Goal: Answer question/provide support: Share knowledge or assist other users

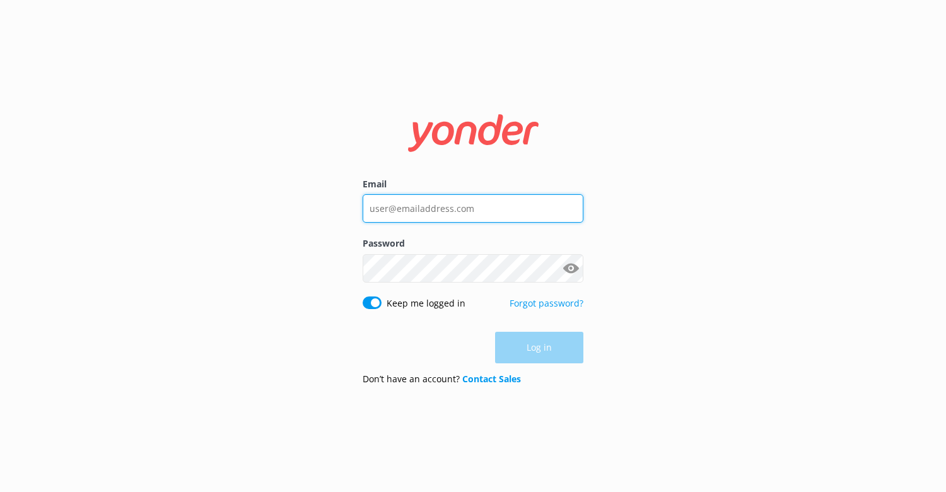
type input "[EMAIL_ADDRESS][DOMAIN_NAME]"
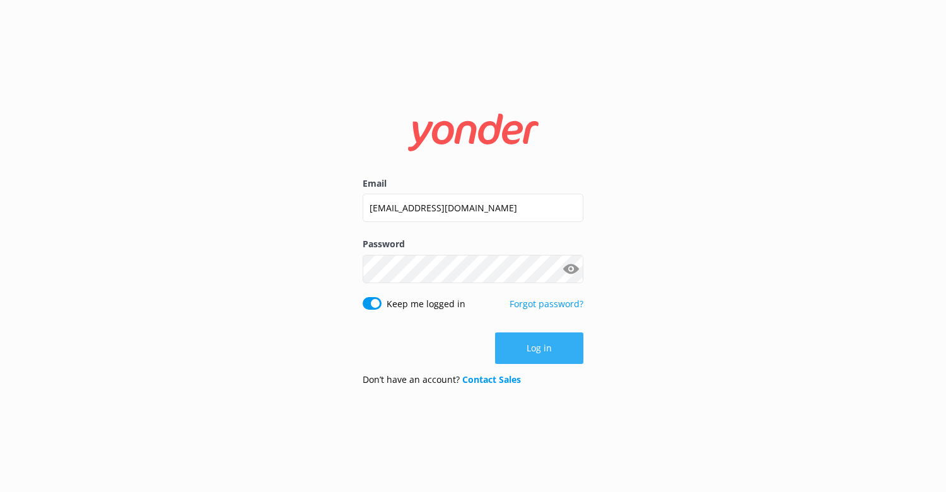
click at [548, 344] on div "Log in" at bounding box center [473, 349] width 221 height 32
click at [542, 357] on button "Log in" at bounding box center [539, 349] width 88 height 32
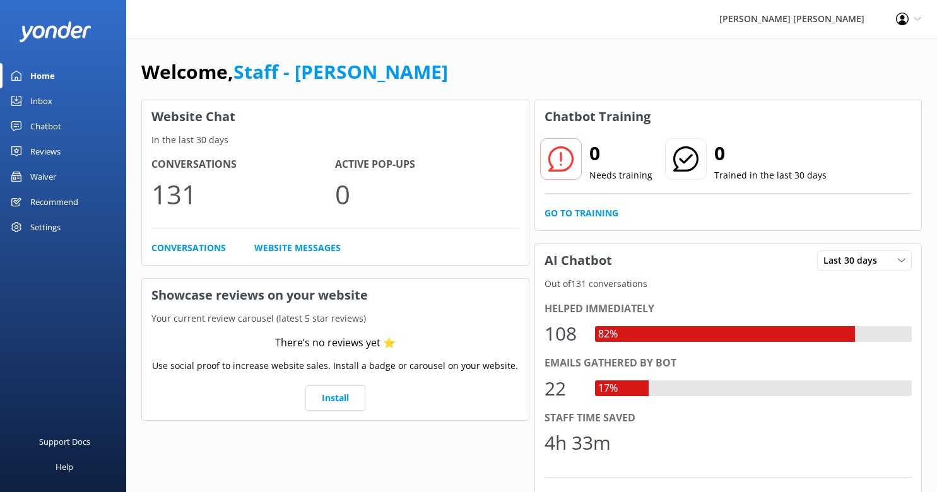
click at [44, 183] on div "Waiver" at bounding box center [43, 176] width 26 height 25
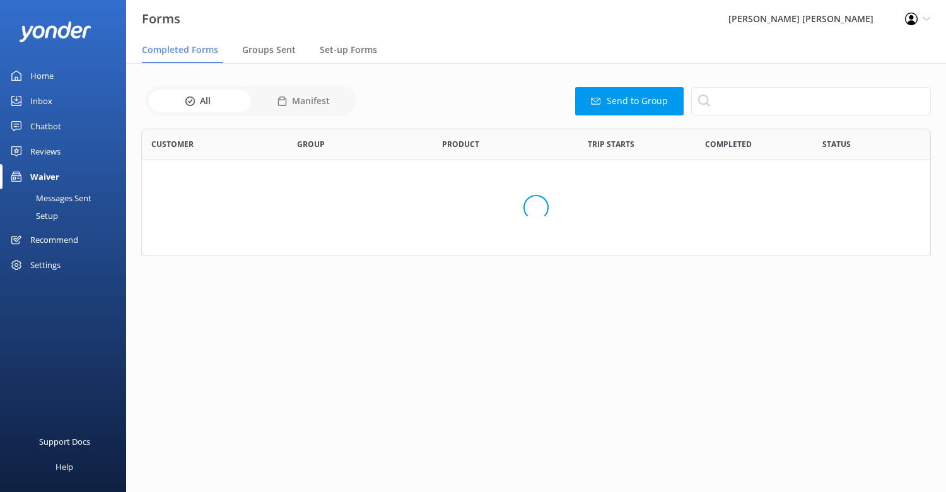
scroll to position [338, 771]
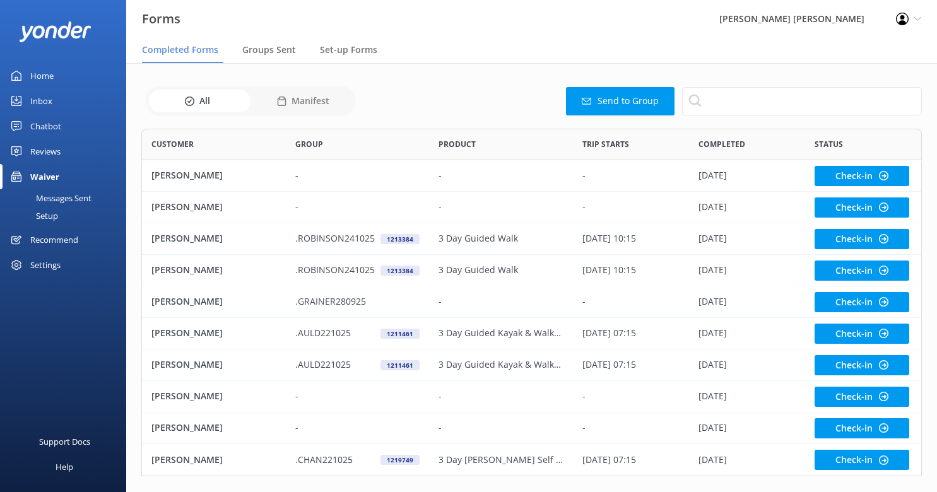
click at [47, 132] on div "Chatbot" at bounding box center [45, 126] width 31 height 25
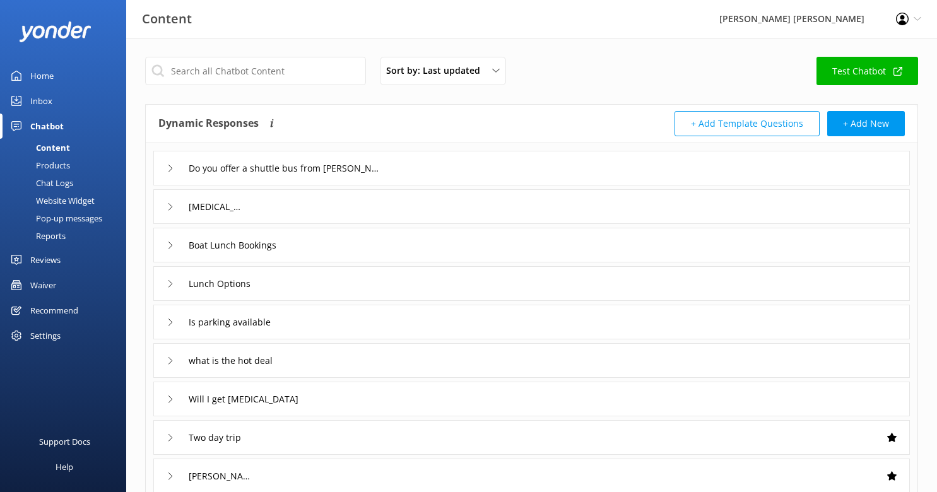
click at [51, 186] on div "Chat Logs" at bounding box center [41, 183] width 66 height 18
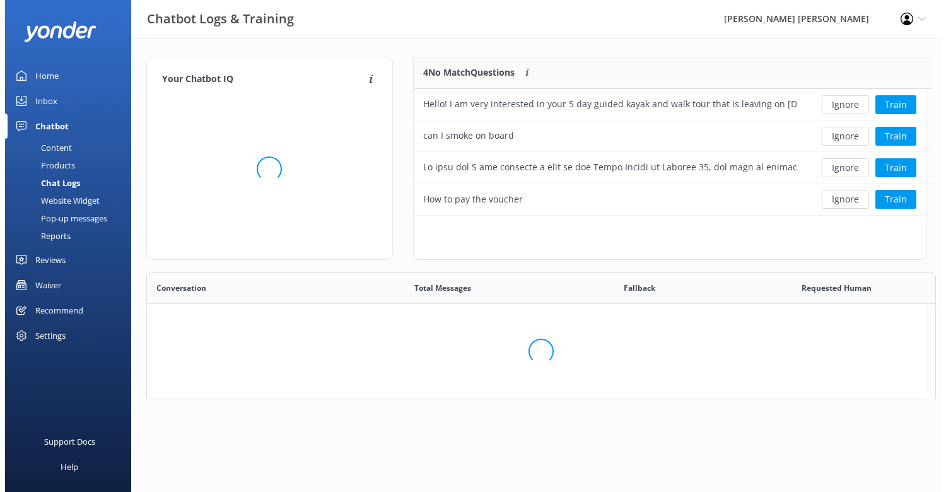
scroll to position [149, 503]
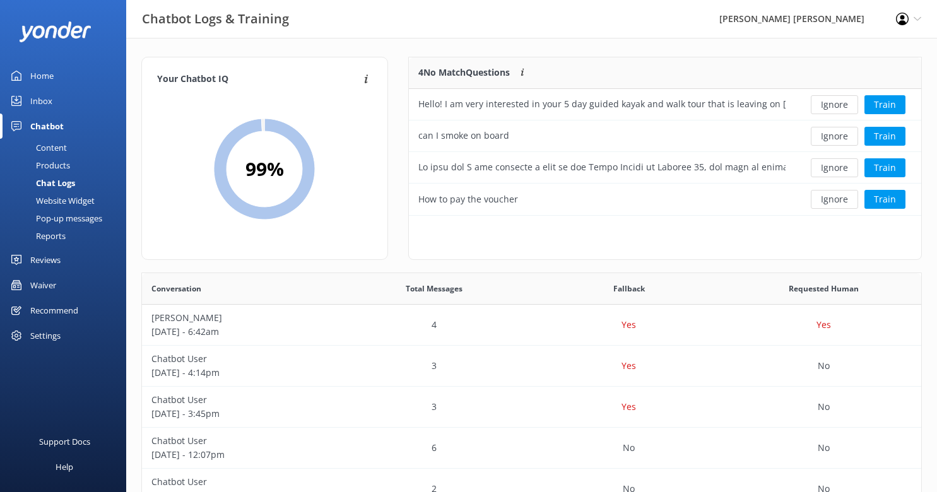
click at [54, 148] on div "Content" at bounding box center [37, 148] width 59 height 18
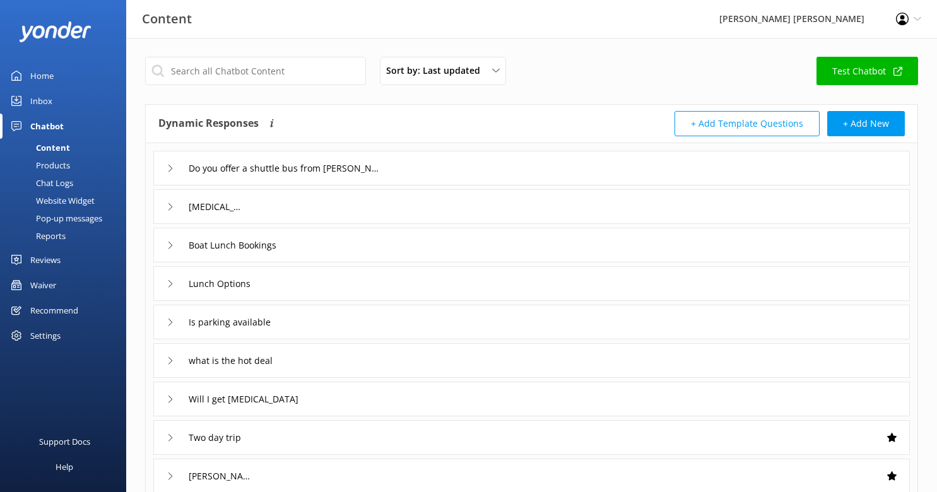
click at [38, 103] on div "Inbox" at bounding box center [41, 100] width 22 height 25
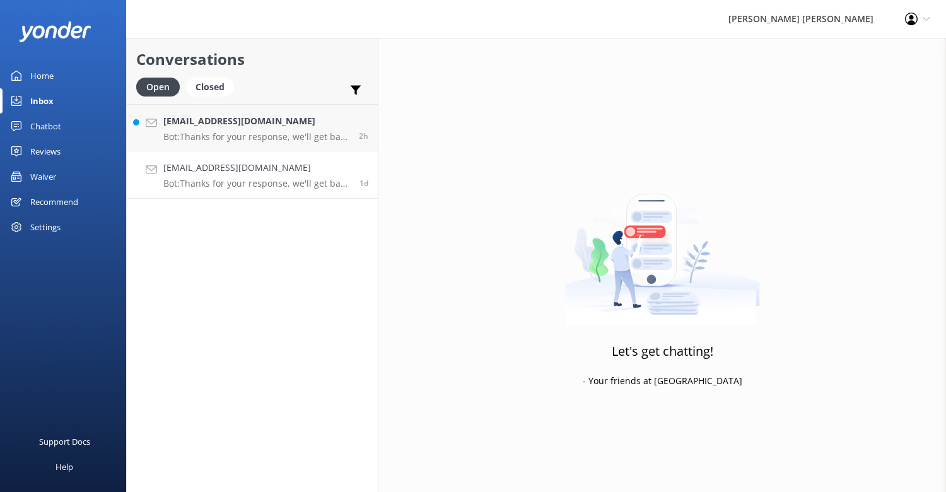
click at [223, 187] on p "Bot: Thanks for your response, we'll get back to you as soon as we can during o…" at bounding box center [256, 183] width 187 height 11
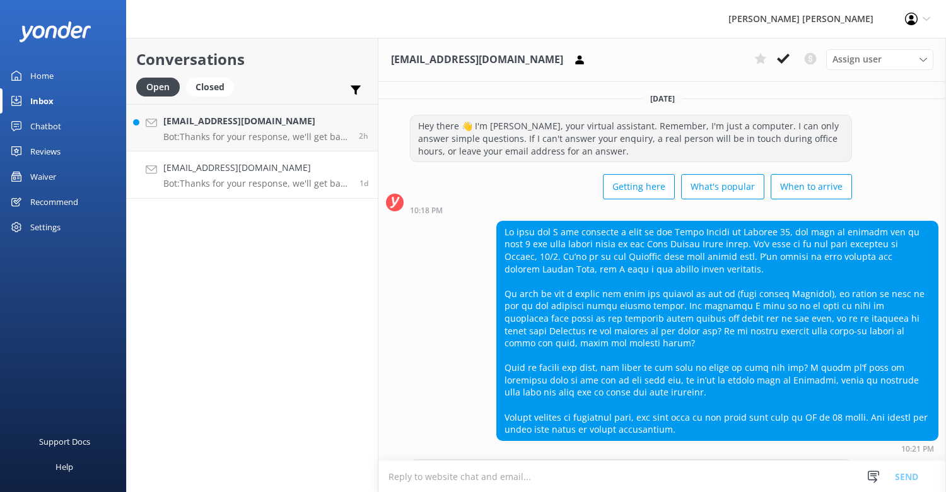
scroll to position [196, 0]
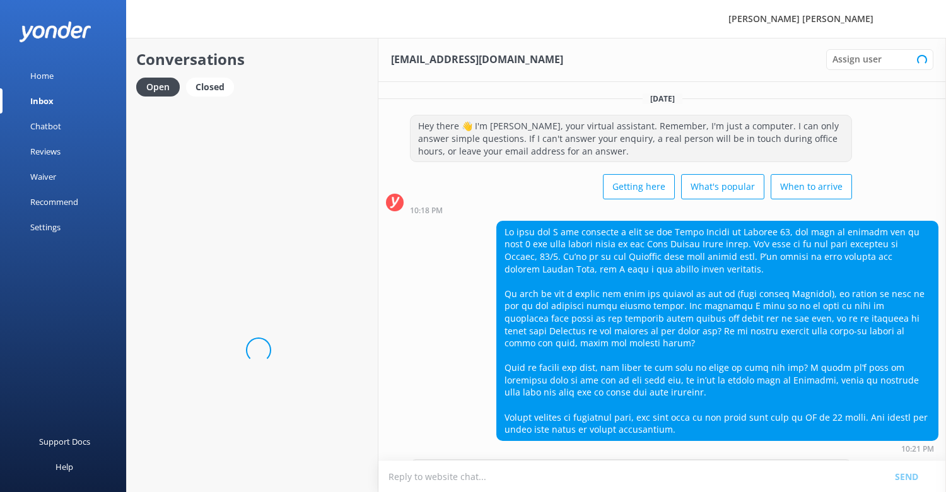
scroll to position [208, 0]
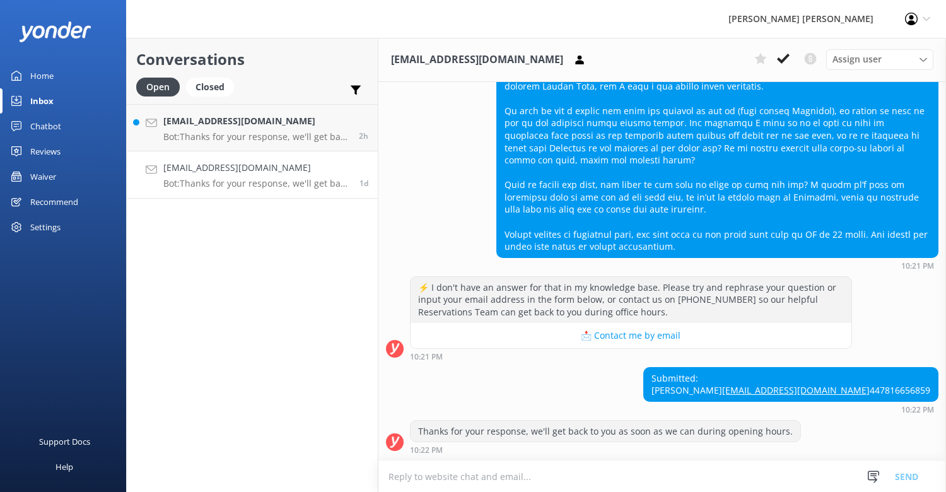
click at [876, 293] on div "⚡ I don't have an answer for that in my knowledge base. Please try and rephrase…" at bounding box center [663, 318] width 568 height 85
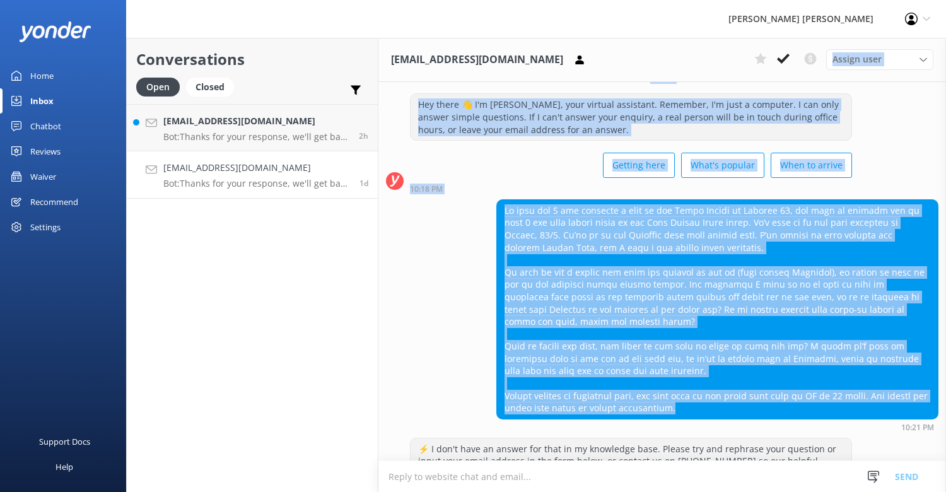
scroll to position [0, 0]
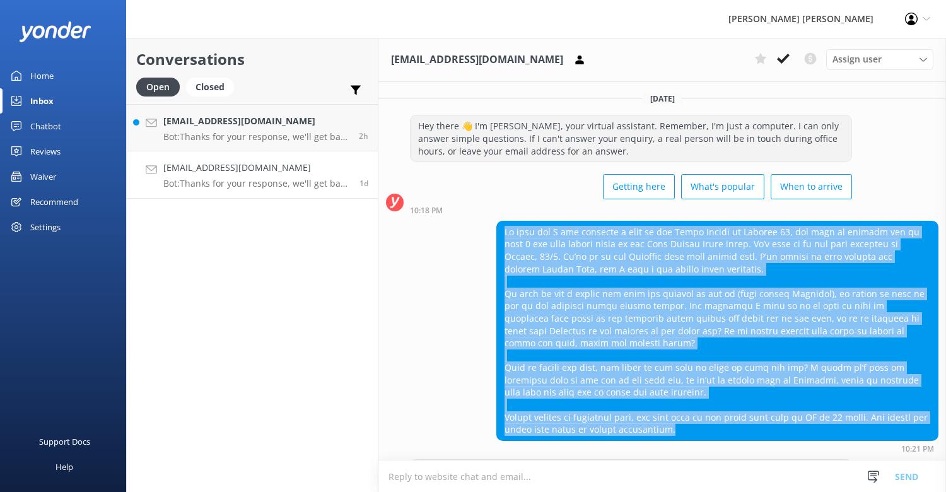
drag, startPoint x: 671, startPoint y: 221, endPoint x: 506, endPoint y: 225, distance: 165.4
click at [506, 225] on div at bounding box center [717, 330] width 441 height 219
copy div "My wife and I are planning a trip to the South Island in January 26, and want t…"
click at [454, 381] on div "10:21 PM" at bounding box center [663, 337] width 568 height 232
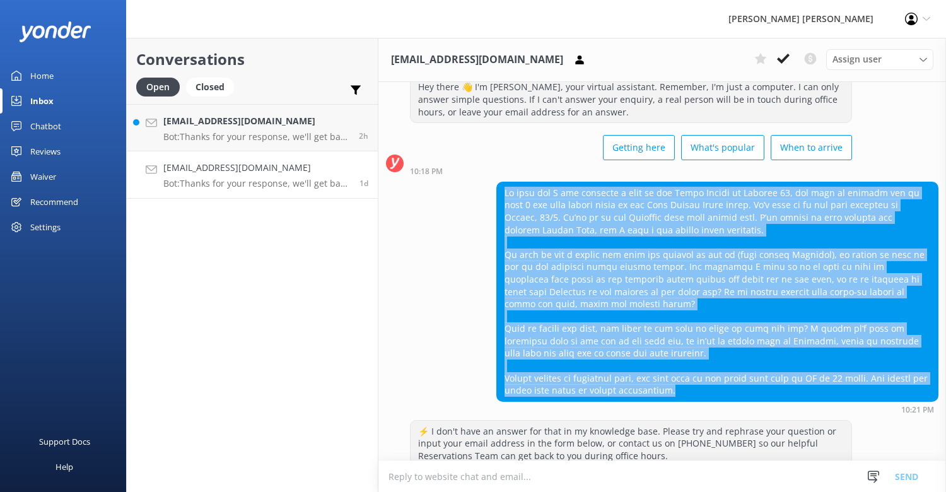
scroll to position [208, 0]
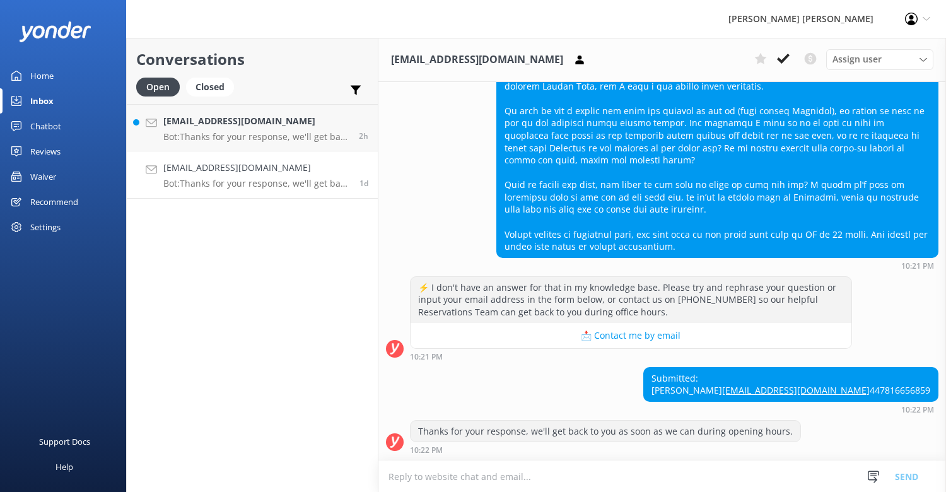
click at [873, 397] on div "Submitted: Mike Gilbert mgilbert1966@icloud.com 447816656859" at bounding box center [791, 384] width 294 height 33
drag, startPoint x: 877, startPoint y: 394, endPoint x: 808, endPoint y: 357, distance: 77.9
click at [808, 368] on div "Submitted: Mike Gilbert mgilbert1966@icloud.com 447816656859" at bounding box center [791, 384] width 294 height 33
copy div "Submitted: Mike Gilbert mgilbert1966@icloud.com 447816656859"
